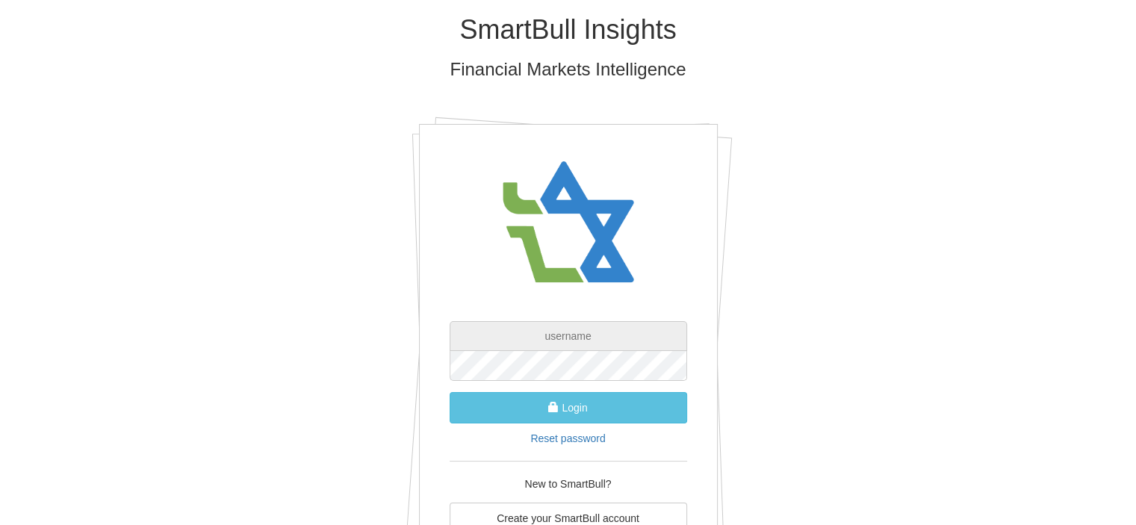
click at [597, 337] on input "text" at bounding box center [569, 336] width 238 height 30
type input "[PERSON_NAME][EMAIL_ADDRESS][DOMAIN_NAME]"
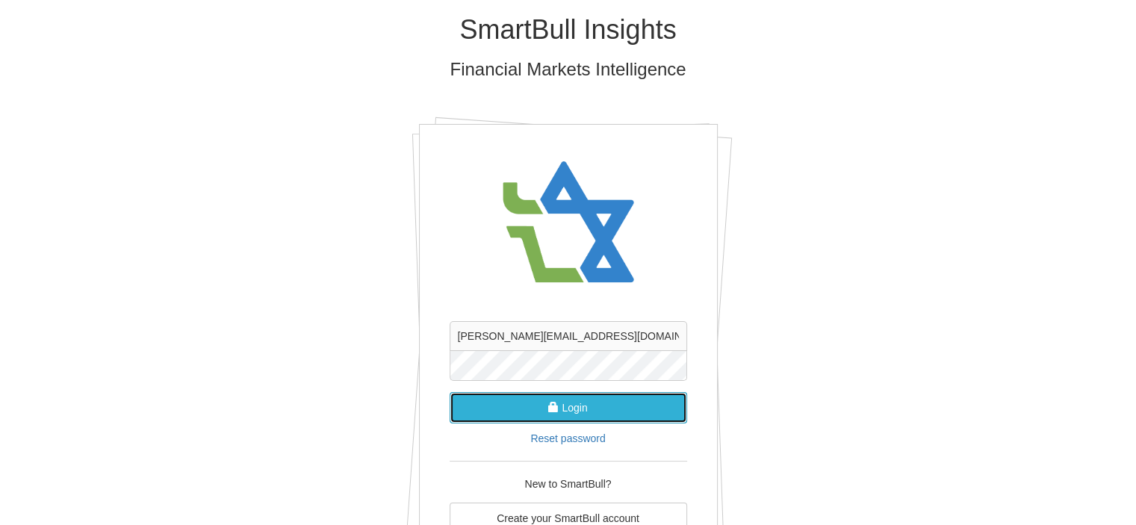
click at [583, 412] on button "Login" at bounding box center [569, 407] width 238 height 31
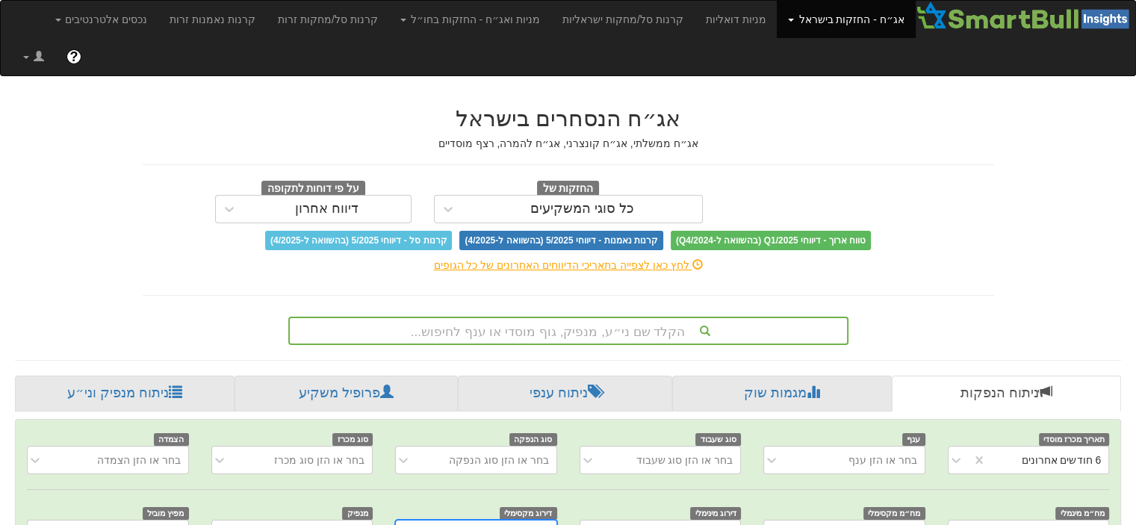
scroll to position [0, 3010]
click at [634, 317] on div "הקלד שם ני״ע, מנפיק, גוף מוסדי או ענף לחיפוש..." at bounding box center [568, 331] width 560 height 28
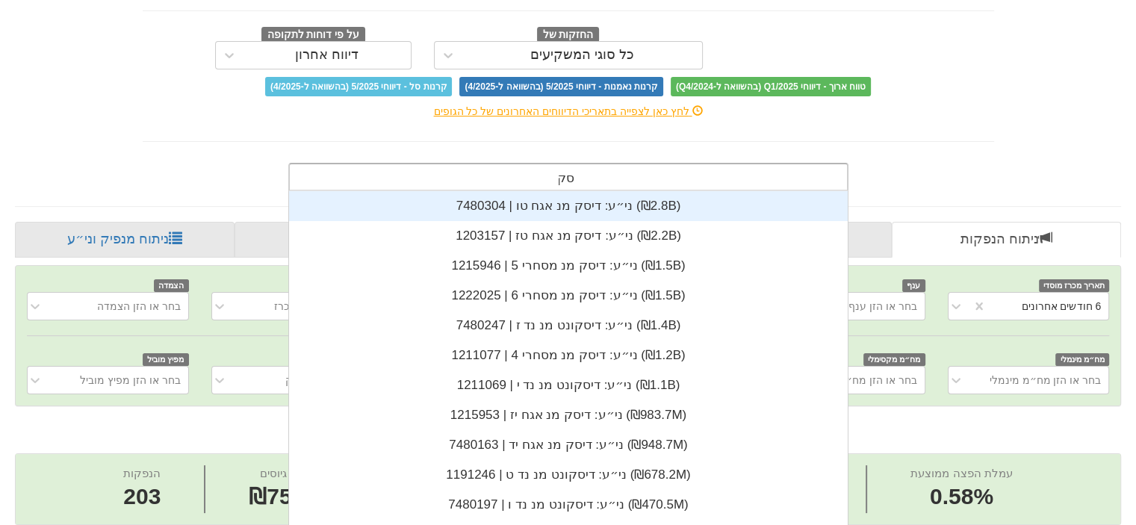
scroll to position [269, 0]
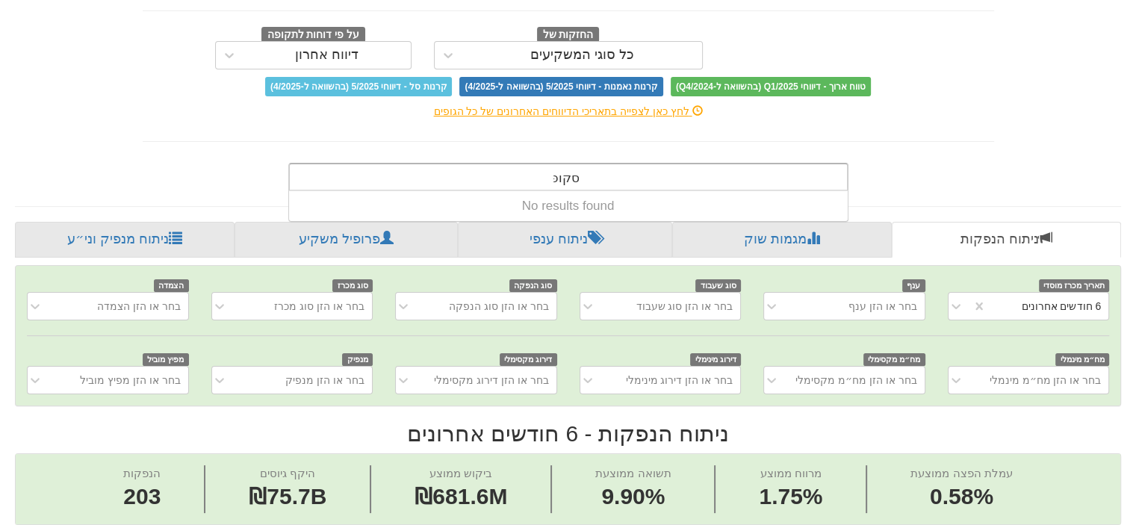
type input "סקו"
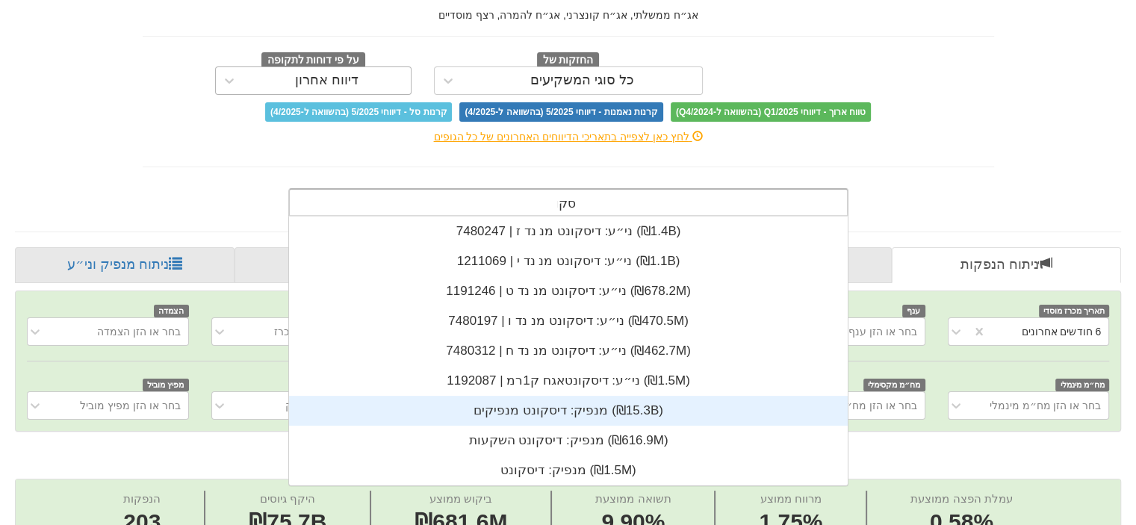
scroll to position [0, 0]
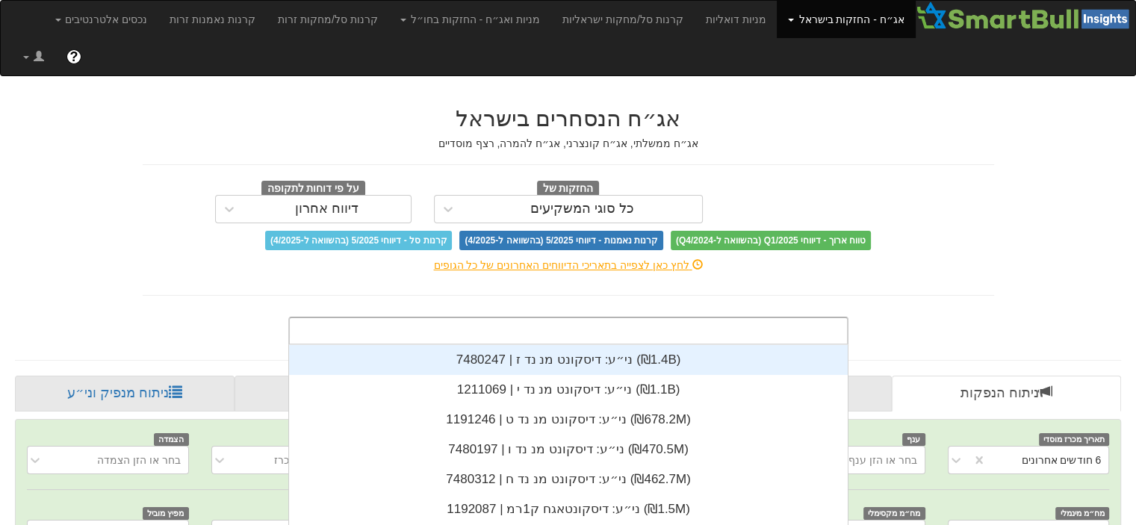
click at [822, 140] on div "אג״ח הנסחרים בישראל אג״ח ממשלתי, אג״ח קונצרני, אג״ח להמרה, רצף מוסדיים החזקות ש…" at bounding box center [569, 178] width 852 height 144
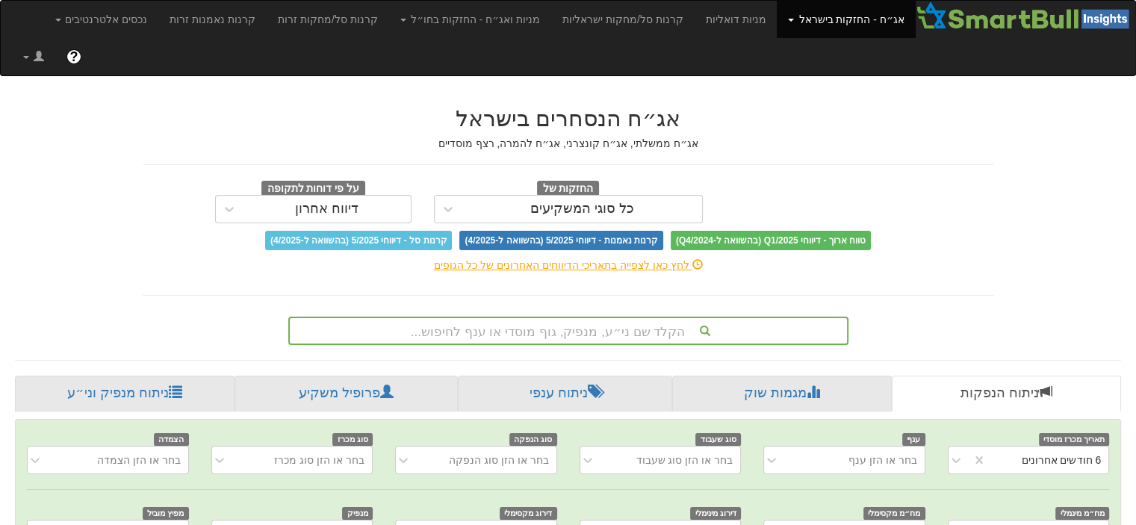
click at [867, 23] on link "אג״ח - החזקות בישראל" at bounding box center [846, 19] width 138 height 37
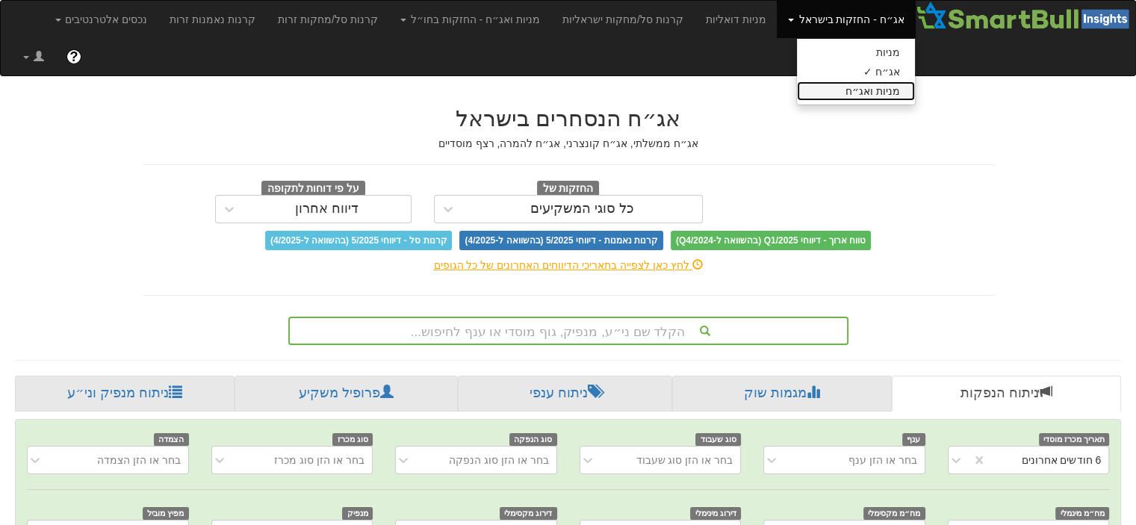
click at [874, 88] on link "מניות ואג״ח" at bounding box center [856, 90] width 118 height 19
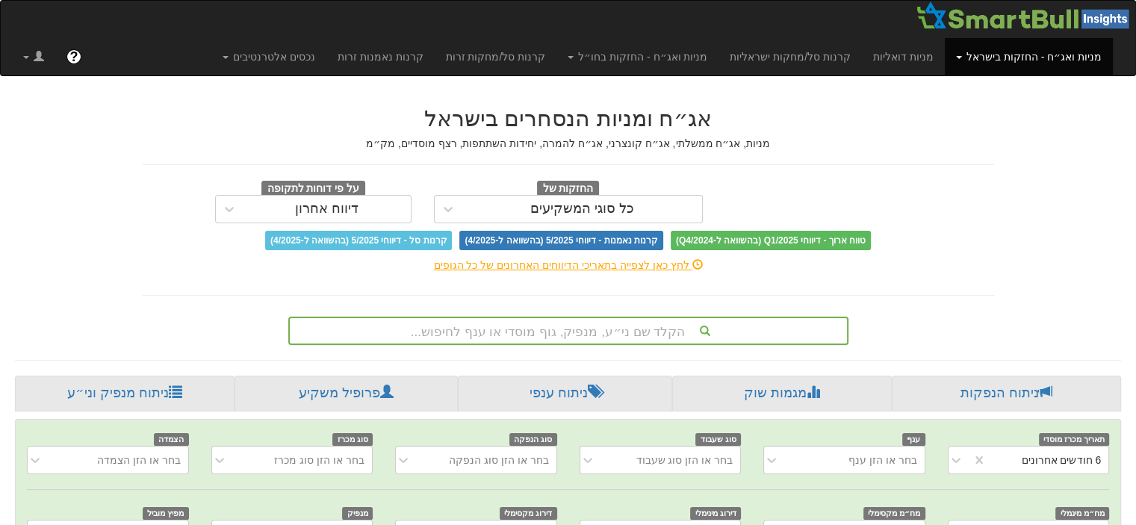
click at [643, 333] on div "הקלד שם ני״ע, מנפיק, גוף מוסדי או ענף לחיפוש..." at bounding box center [568, 331] width 560 height 28
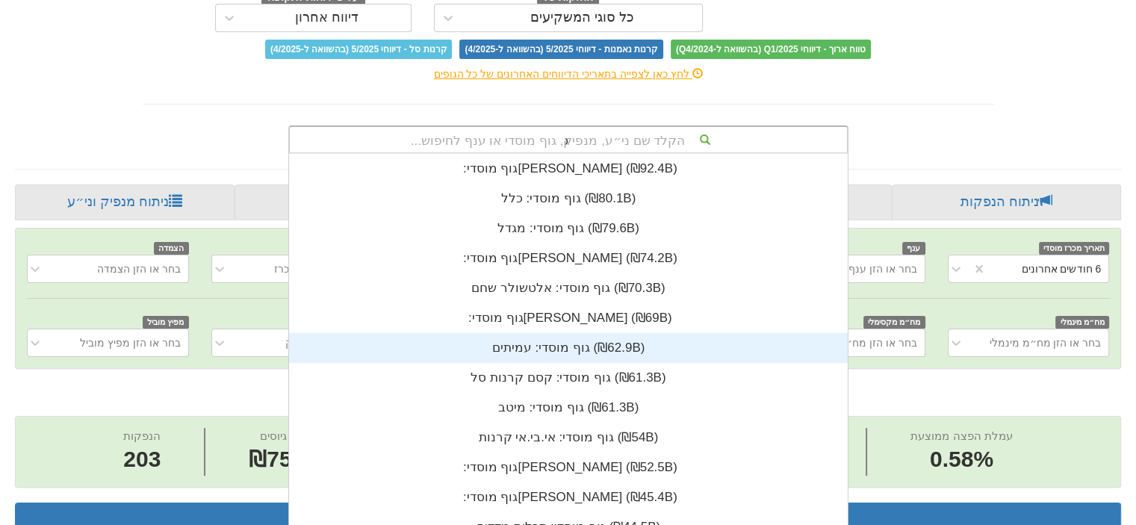
scroll to position [0, 3010]
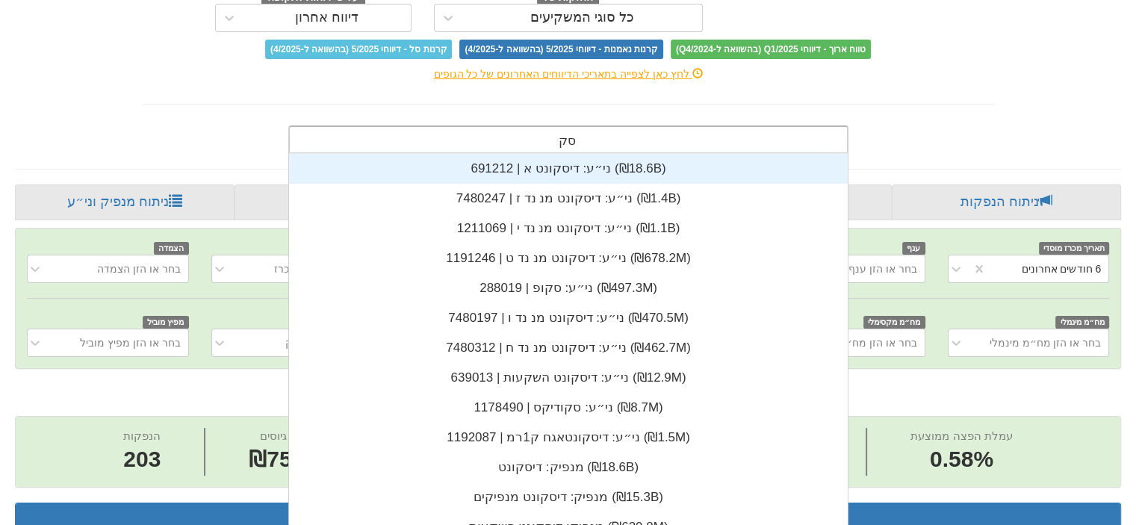
type input "סקופ"
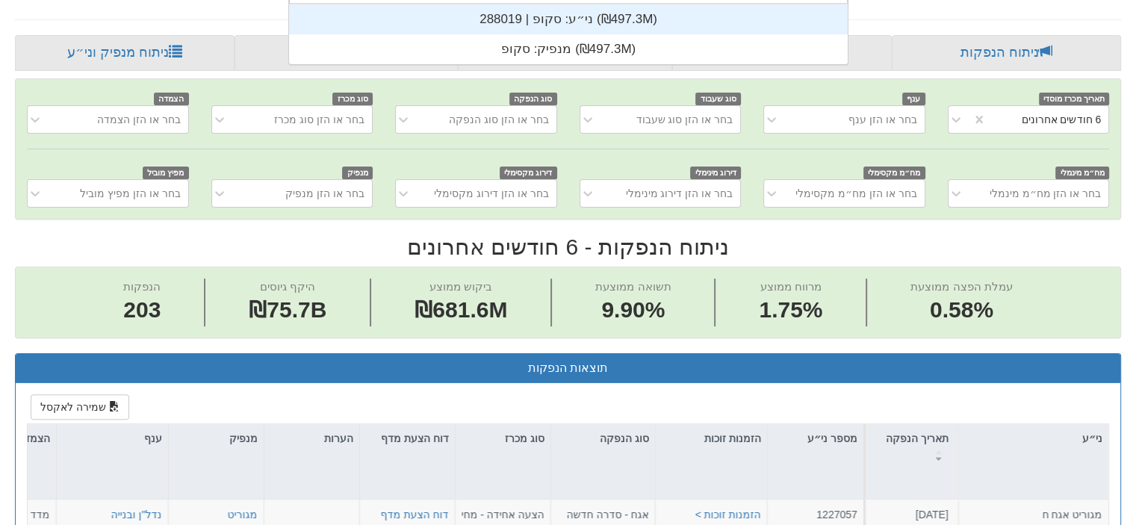
scroll to position [117, 0]
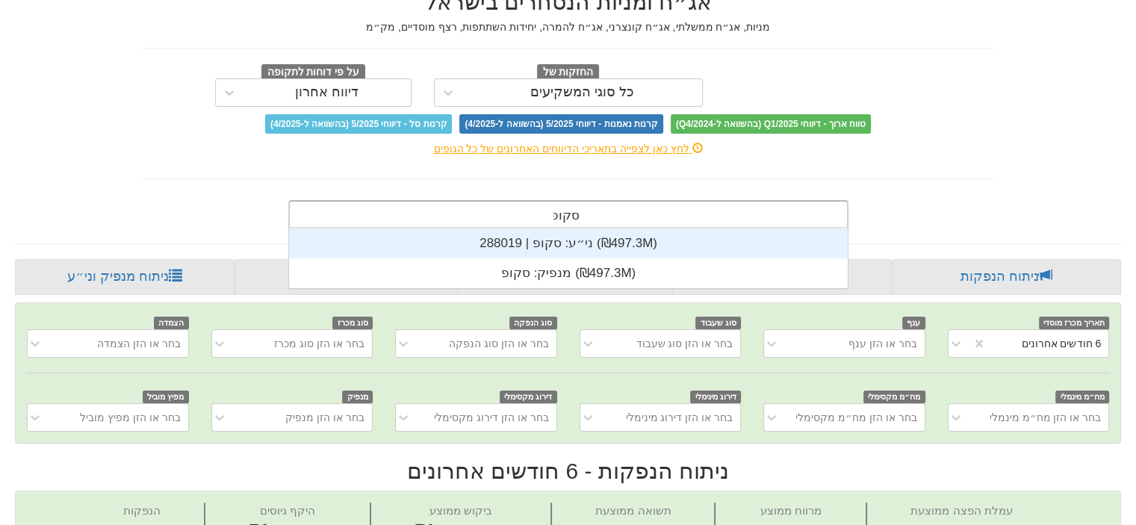
click at [551, 243] on div "ני״ע: ‏סקופ | 288019 ‎(₪497.3M)‎" at bounding box center [568, 244] width 559 height 30
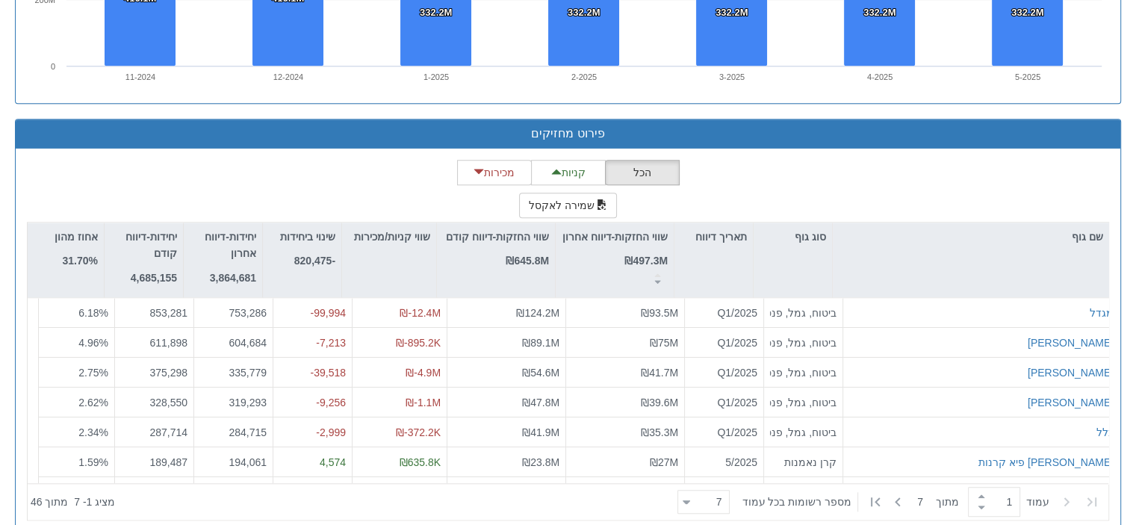
scroll to position [1294, 0]
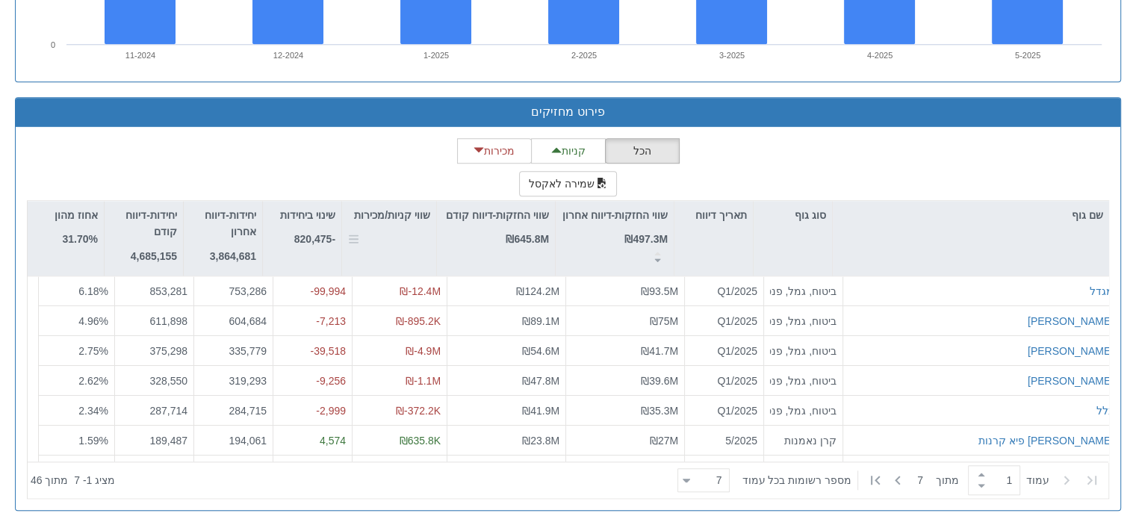
click at [351, 233] on div at bounding box center [353, 238] width 11 height 75
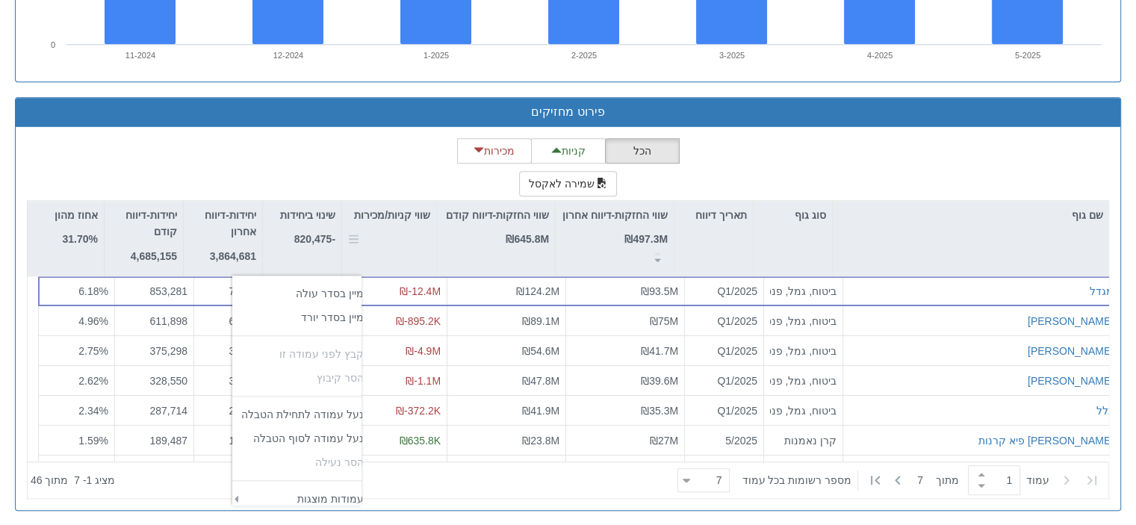
scroll to position [245, 131]
click at [331, 286] on td "‏מיין בסדר עולה" at bounding box center [302, 294] width 140 height 24
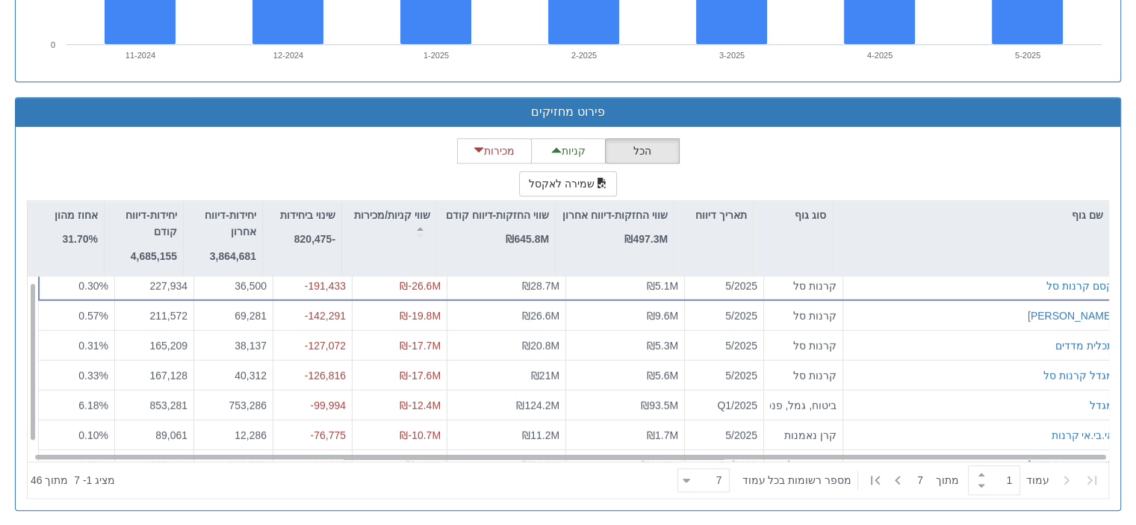
scroll to position [0, 0]
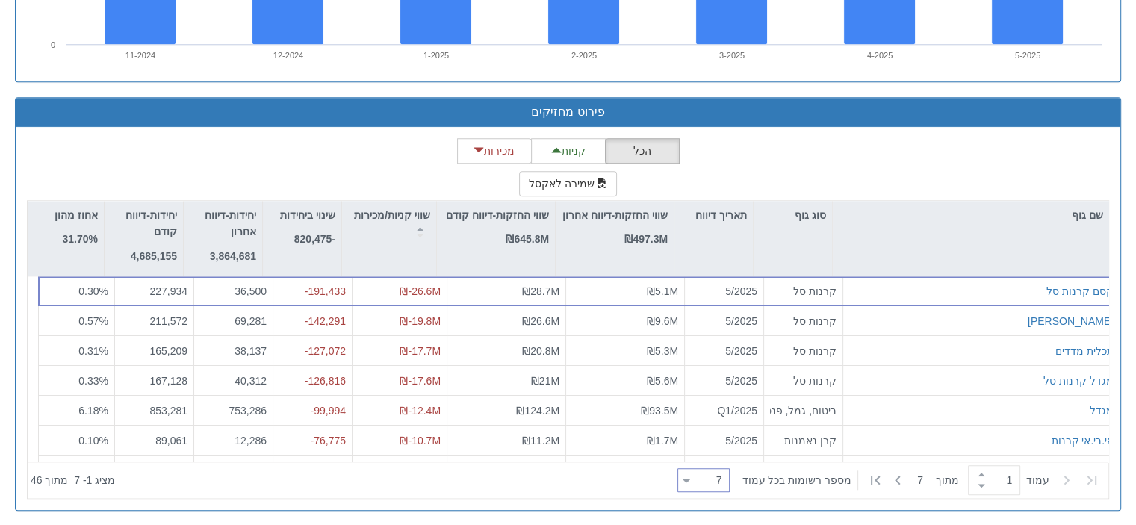
click at [708, 472] on div "7 7" at bounding box center [709, 481] width 39 height 21
click at [711, 452] on div "100" at bounding box center [714, 454] width 52 height 24
type input "100"
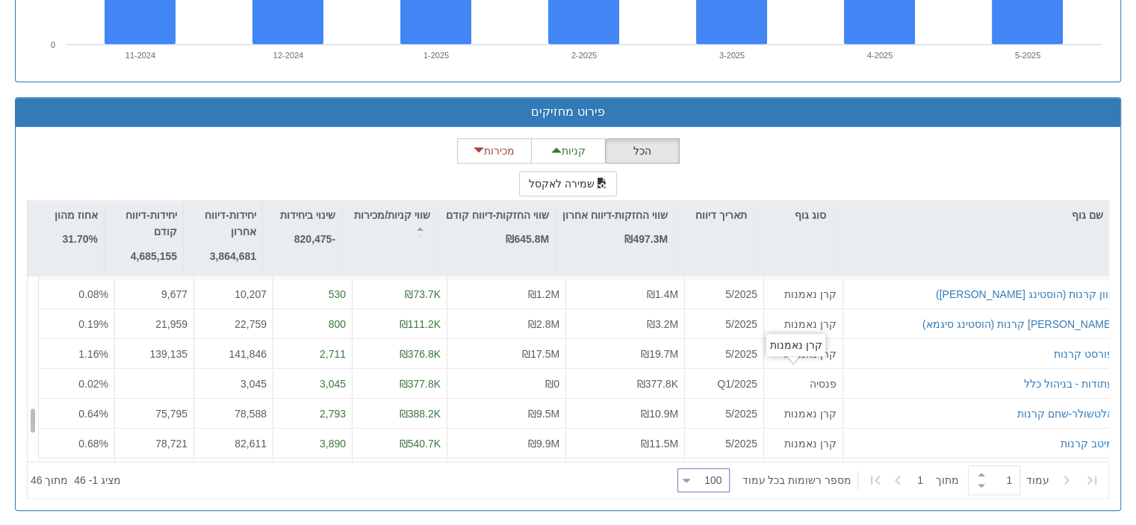
scroll to position [1188, 0]
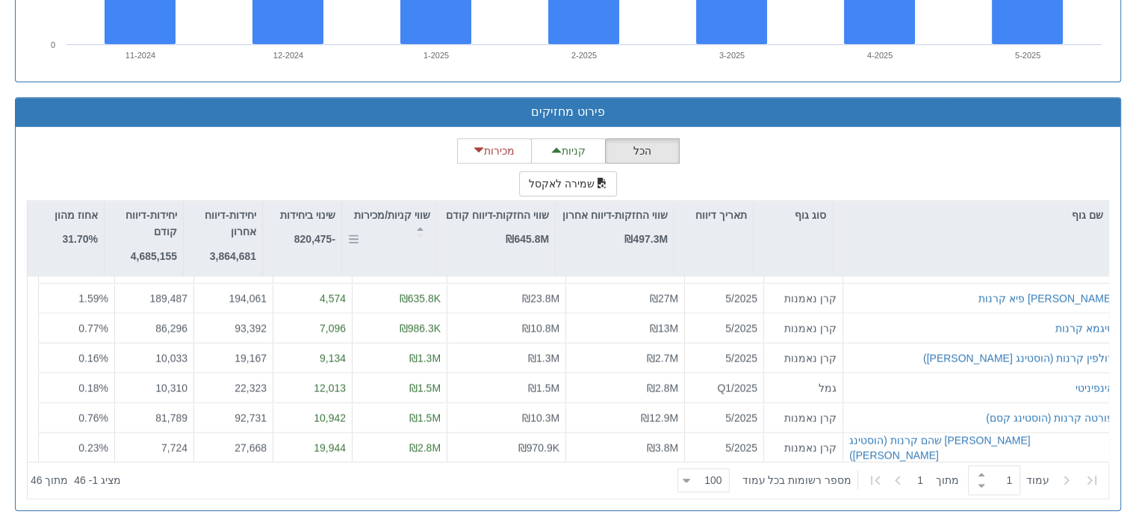
click at [421, 234] on icon at bounding box center [420, 236] width 7 height 4
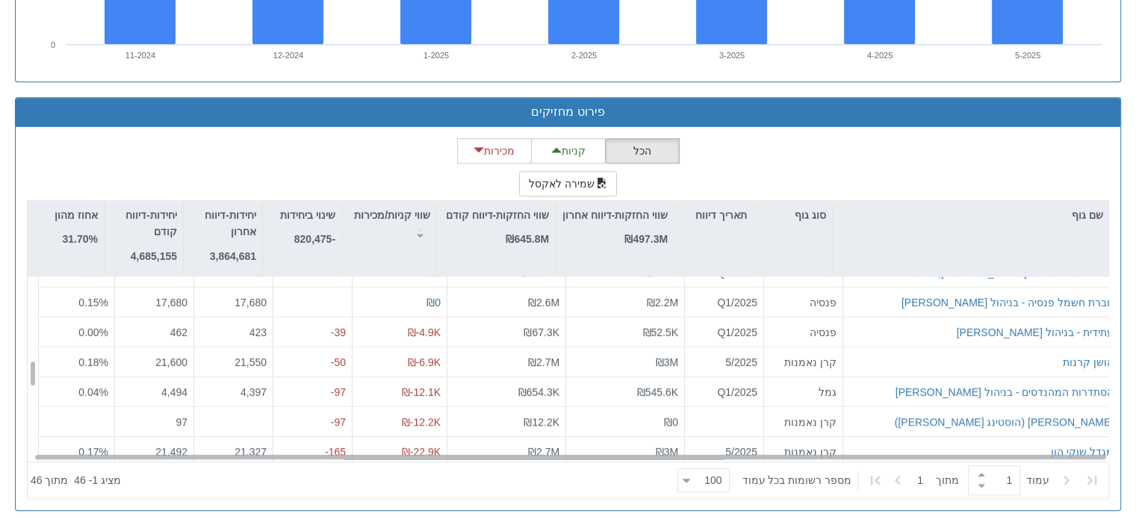
scroll to position [590, 0]
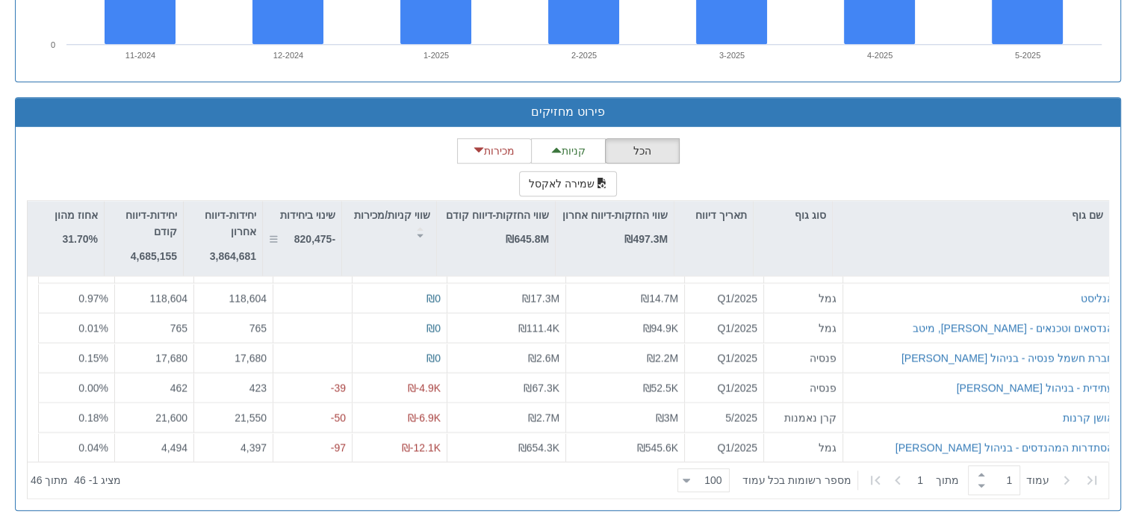
click at [311, 233] on strong "-820,475" at bounding box center [314, 239] width 41 height 12
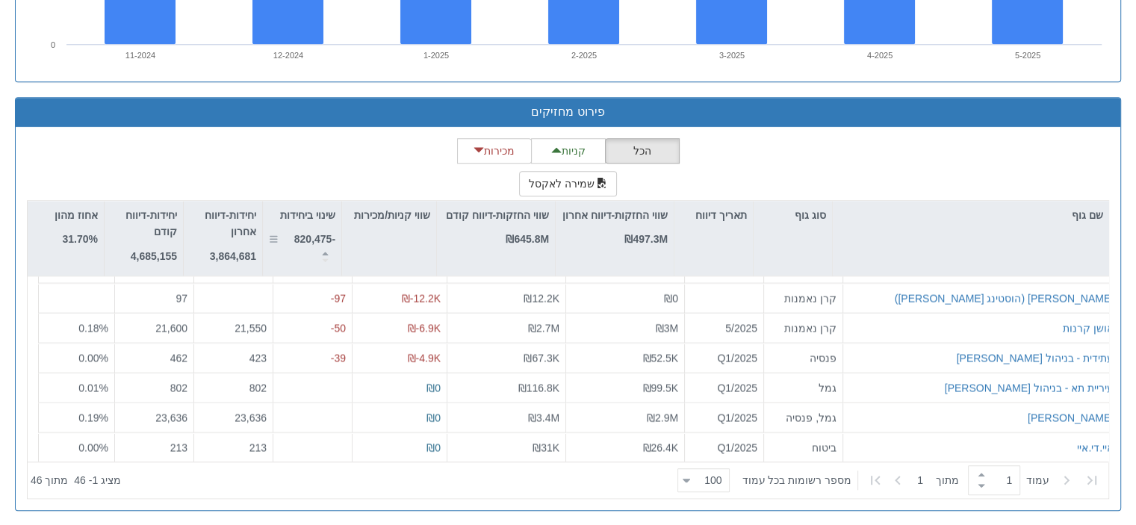
click at [322, 259] on icon at bounding box center [325, 261] width 7 height 4
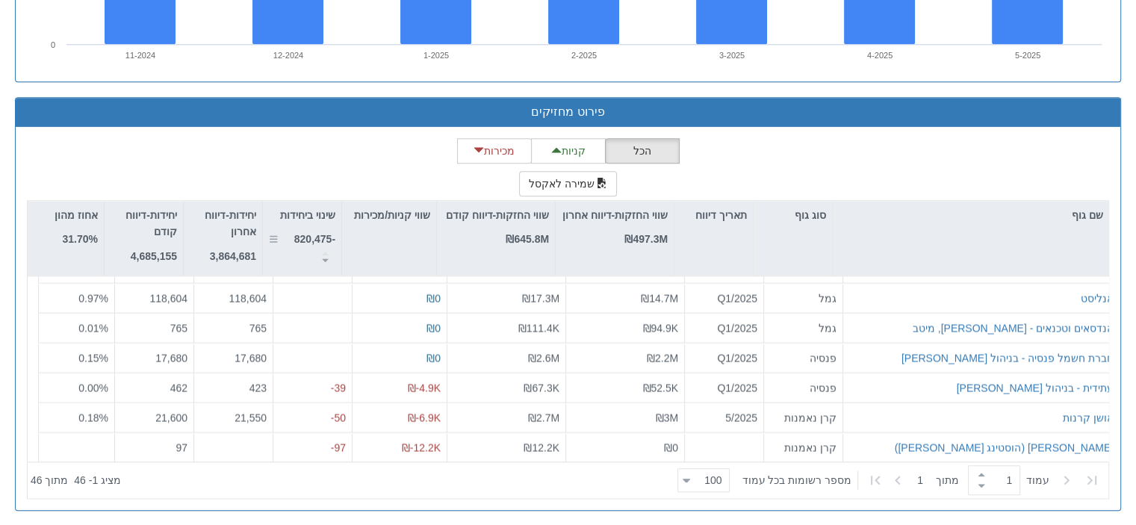
click at [322, 259] on icon at bounding box center [325, 261] width 7 height 4
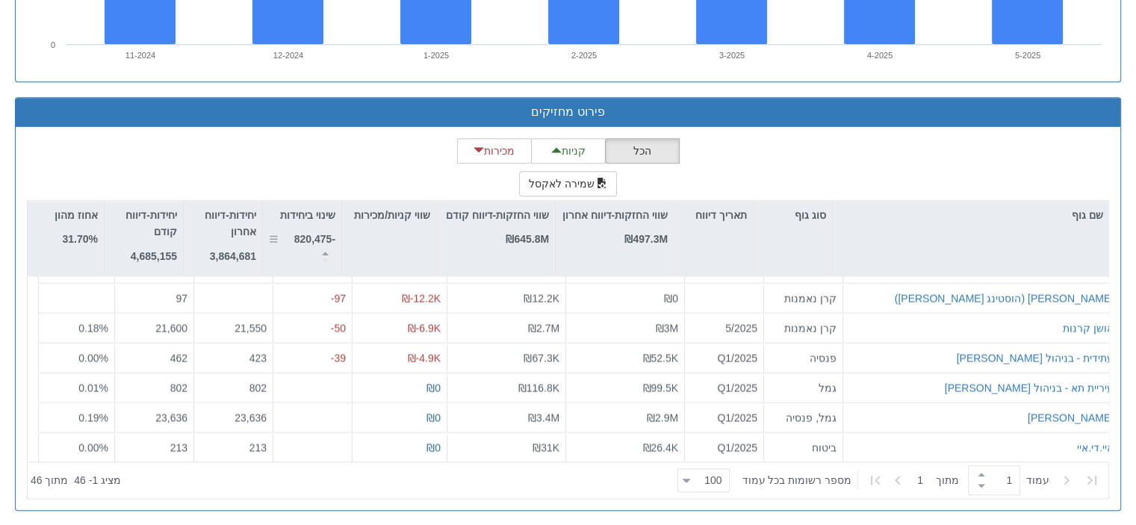
click at [322, 259] on icon at bounding box center [325, 261] width 7 height 4
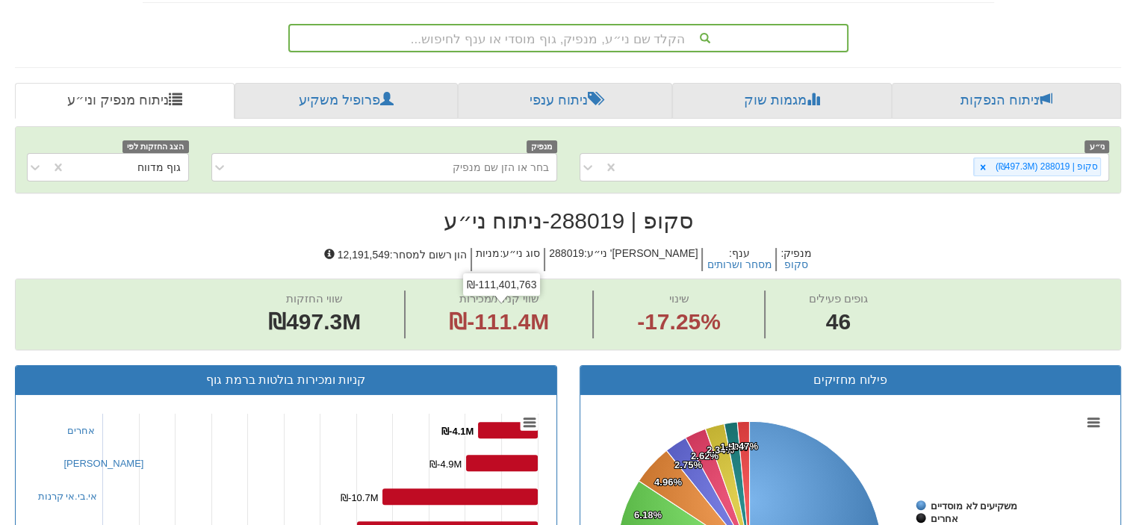
scroll to position [248, 0]
